Goal: Transaction & Acquisition: Purchase product/service

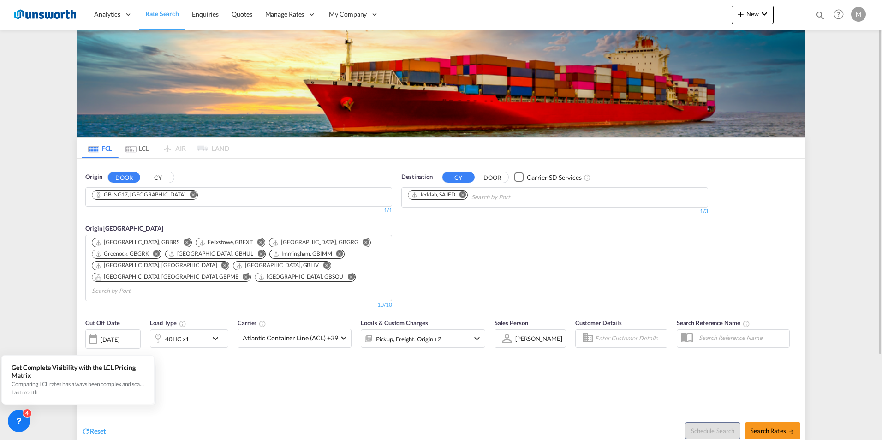
click at [190, 194] on md-icon "Remove" at bounding box center [193, 194] width 7 height 7
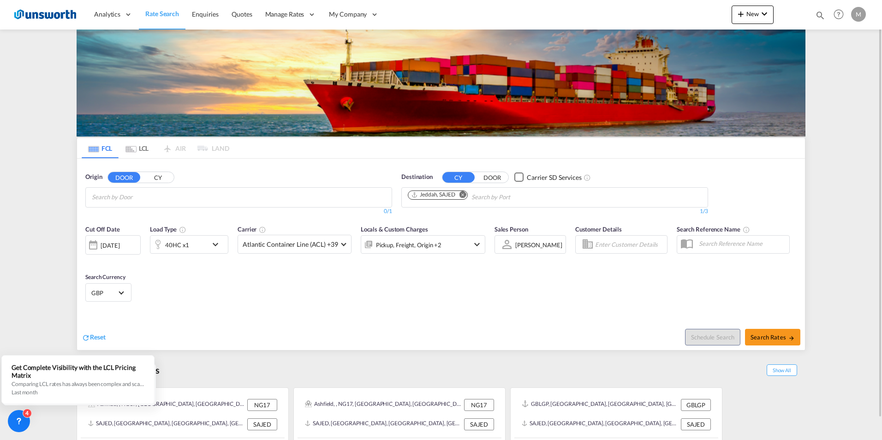
click at [158, 180] on button "CY" at bounding box center [158, 177] width 32 height 11
click at [154, 194] on input "Chips input." at bounding box center [136, 197] width 88 height 15
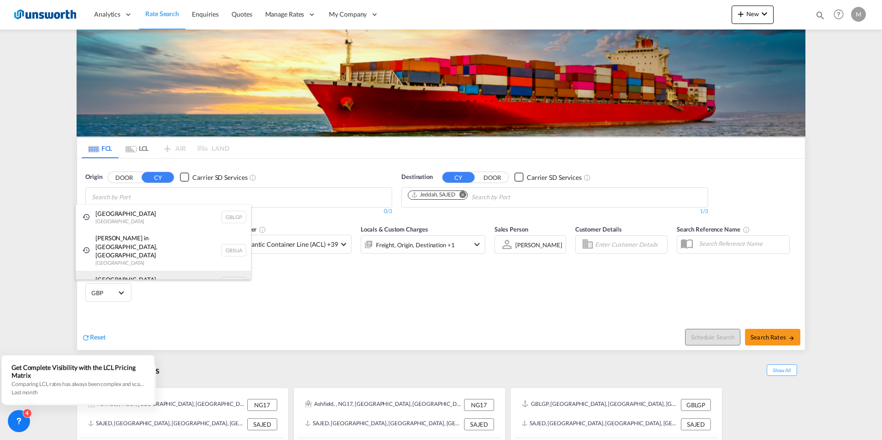
click at [118, 271] on div "[GEOGRAPHIC_DATA] [GEOGRAPHIC_DATA] NLRTM" at bounding box center [163, 283] width 175 height 25
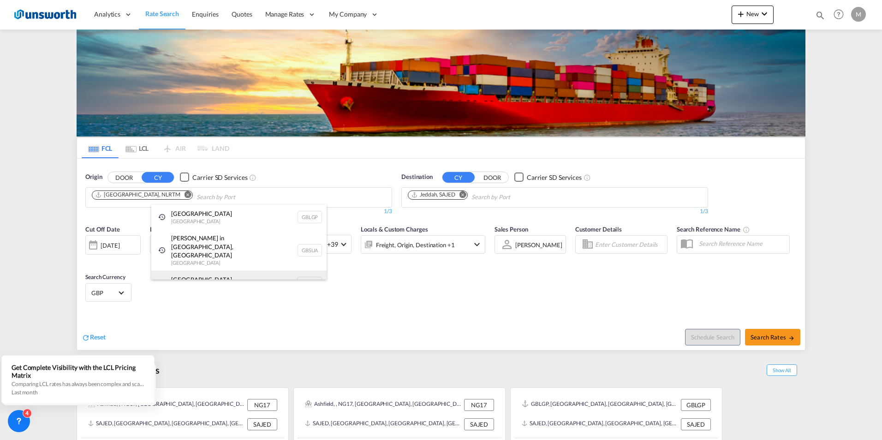
click at [199, 271] on div "[GEOGRAPHIC_DATA] [GEOGRAPHIC_DATA] NLRTM" at bounding box center [238, 283] width 175 height 25
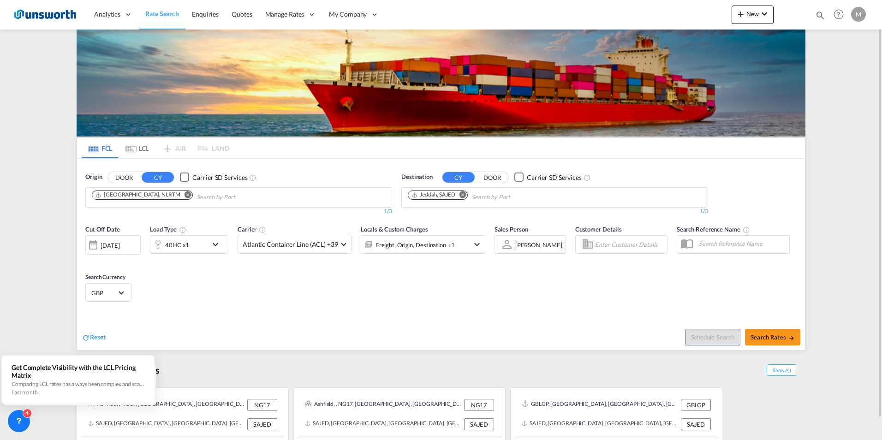
click at [464, 195] on md-icon "Remove" at bounding box center [463, 194] width 7 height 7
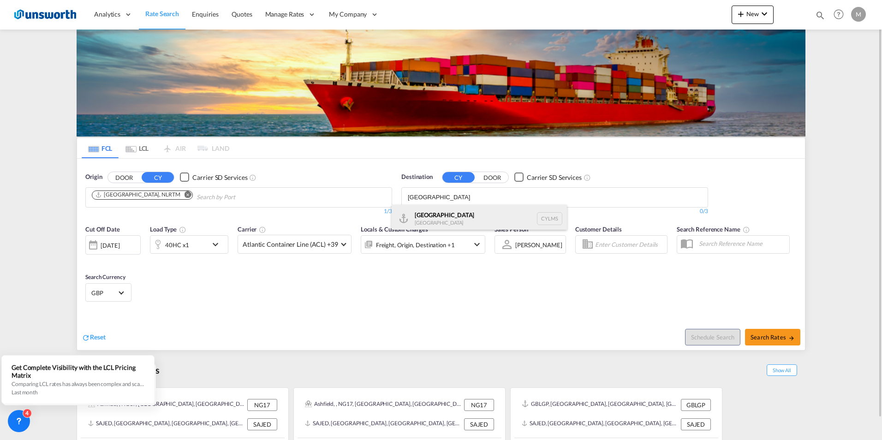
type input "[GEOGRAPHIC_DATA]"
click at [444, 212] on div "[GEOGRAPHIC_DATA] [GEOGRAPHIC_DATA] CYLMS" at bounding box center [479, 219] width 175 height 28
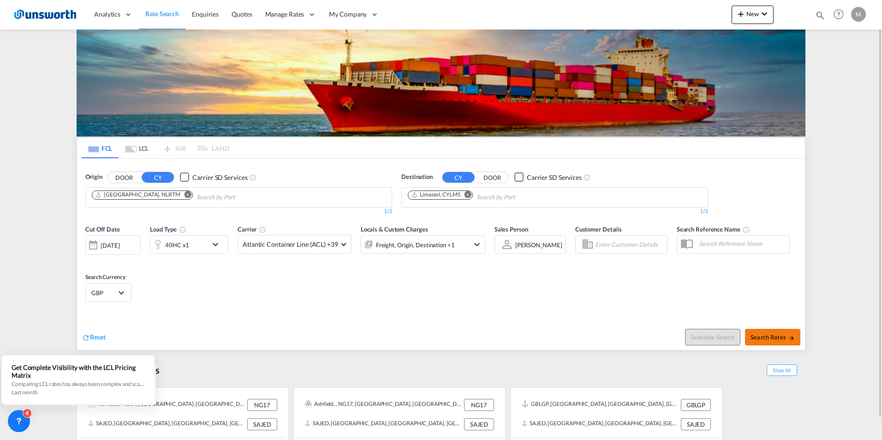
click at [772, 338] on span "Search Rates" at bounding box center [773, 337] width 44 height 7
type input "NLRTM to CYLMS / [DATE]"
